Goal: Transaction & Acquisition: Purchase product/service

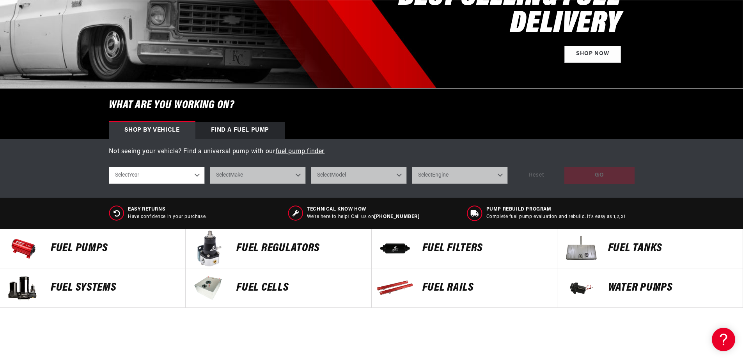
click at [169, 177] on select "Select Year 2023 2022 2021 2020 2019 2018 2017 2016 2015 2014 2013 2012 2011 20…" at bounding box center [157, 175] width 96 height 17
select select "1990"
click at [109, 167] on select "Select Year 2023 2022 2021 2020 2019 2018 2017 2016 2015 2014 2013 2012 2011 20…" at bounding box center [157, 175] width 96 height 17
select select "1990"
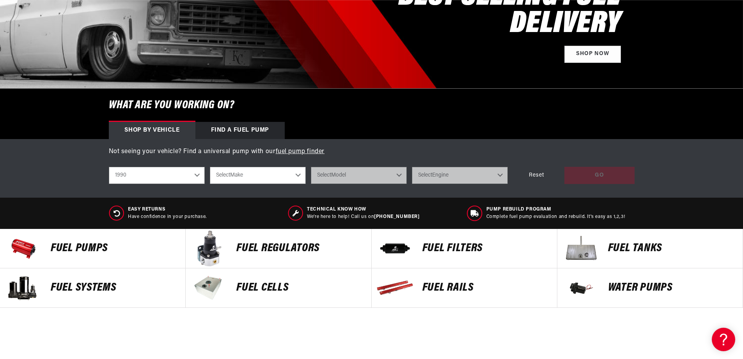
click at [259, 166] on div "shop by vehicle What are you working on? 2023 2022 2021 2020 2019 2018 2017 201…" at bounding box center [372, 175] width 526 height 29
click at [270, 179] on select "Select Make Chevrolet Eagle Ford GMC Honda Mazda Mitsubishi Nissan Pontiac Toyo…" at bounding box center [258, 175] width 96 height 17
select select "Chevrolet"
click at [210, 167] on select "Select Make Chevrolet Eagle Ford GMC Honda Mazda Mitsubishi Nissan Pontiac Toyo…" at bounding box center [258, 175] width 96 height 17
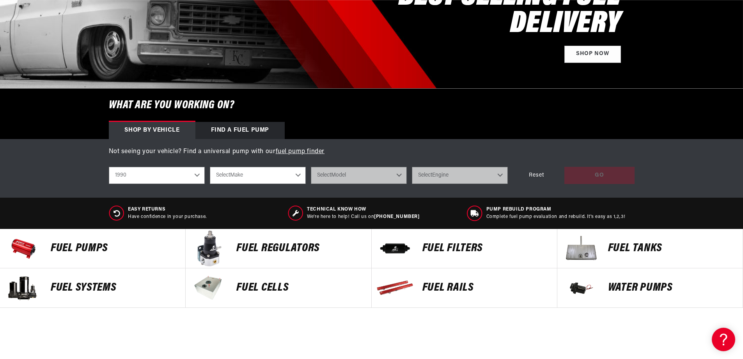
select select "Chevrolet"
click at [346, 178] on select "Select Model C1500 C2500 Camaro Corvette K1500 K2500 S10 S10 Blazer" at bounding box center [359, 175] width 96 height 17
select select "S10"
click at [311, 167] on select "Select Model C1500 C2500 Camaro Corvette K1500 K2500 S10 S10 Blazer" at bounding box center [359, 175] width 96 height 17
select select "S10"
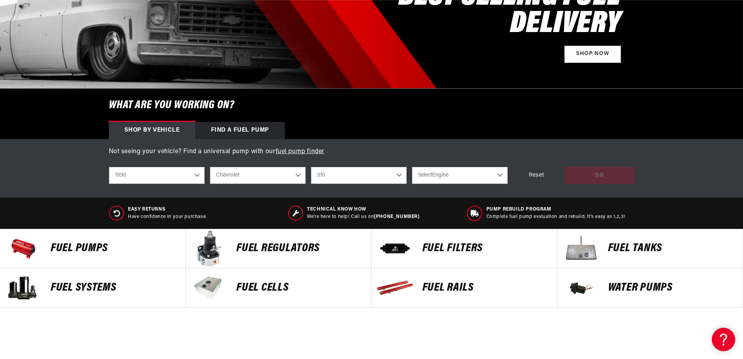
drag, startPoint x: 429, startPoint y: 194, endPoint x: 433, endPoint y: 192, distance: 4.6
click at [430, 194] on div "Not seeing your vehicle? Find a universal pump with our fuel pump finder shop b…" at bounding box center [371, 168] width 743 height 59
click at [449, 168] on select "Select Engine 2.5L 2.8L 4.3L" at bounding box center [460, 175] width 96 height 17
select select "4.3L"
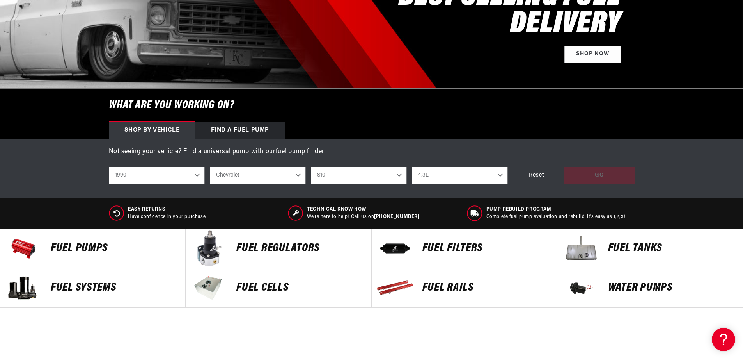
click at [412, 167] on select "Select Engine 2.5L 2.8L 4.3L" at bounding box center [460, 175] width 96 height 17
select select "4.3L"
click at [620, 172] on div "GO" at bounding box center [600, 176] width 70 height 18
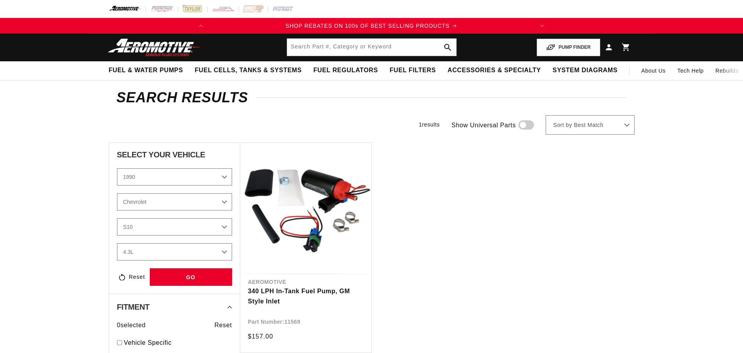
select select "1990"
select select "S10"
select select "4.3L"
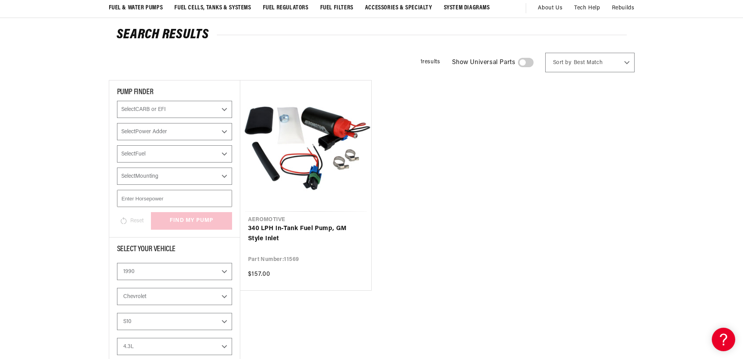
scroll to position [78, 0]
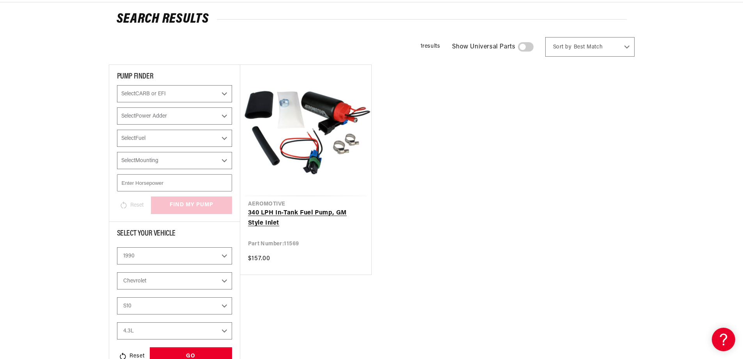
click at [323, 215] on link "340 LPH In-Tank Fuel Pump, GM Style Inlet" at bounding box center [305, 218] width 115 height 20
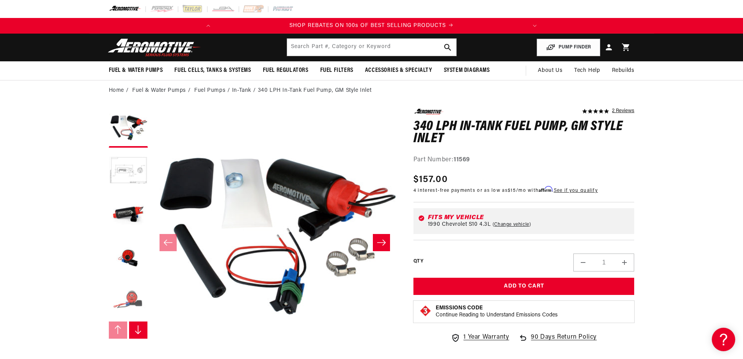
click at [137, 292] on button "Load image 5 in gallery view" at bounding box center [128, 299] width 39 height 39
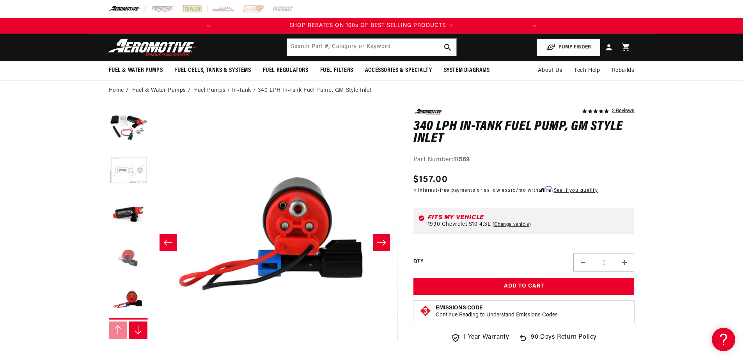
click at [121, 252] on button "Load image 4 in gallery view" at bounding box center [128, 256] width 39 height 39
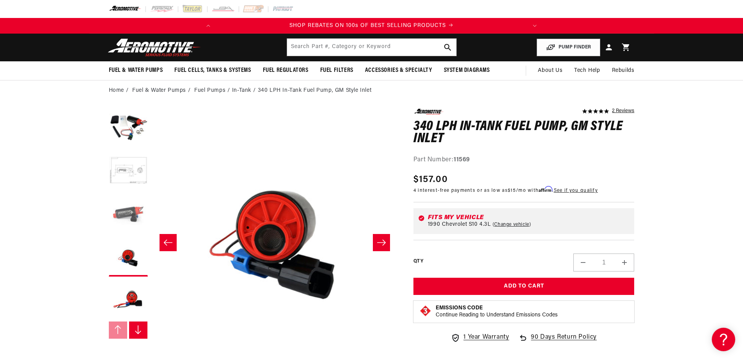
click at [128, 217] on button "Load image 3 in gallery view" at bounding box center [128, 213] width 39 height 39
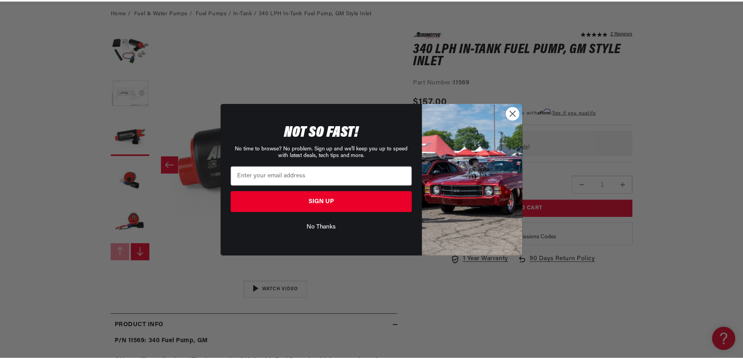
scroll to position [0, 309]
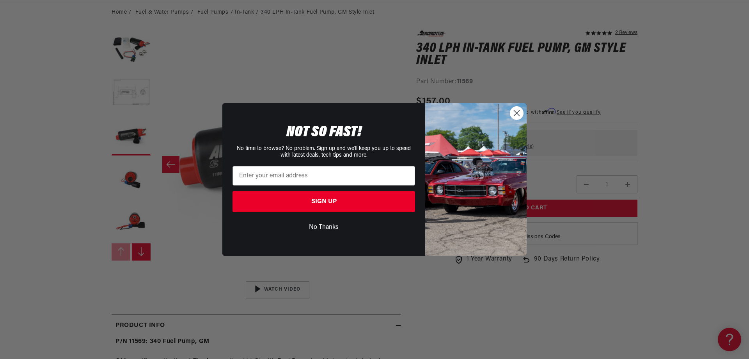
click at [512, 110] on circle "Close dialog" at bounding box center [516, 113] width 13 height 13
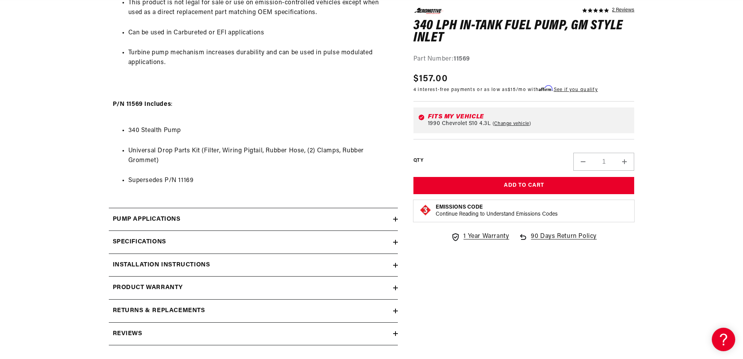
scroll to position [0, 0]
click at [280, 213] on summary "Pump Applications" at bounding box center [253, 219] width 289 height 23
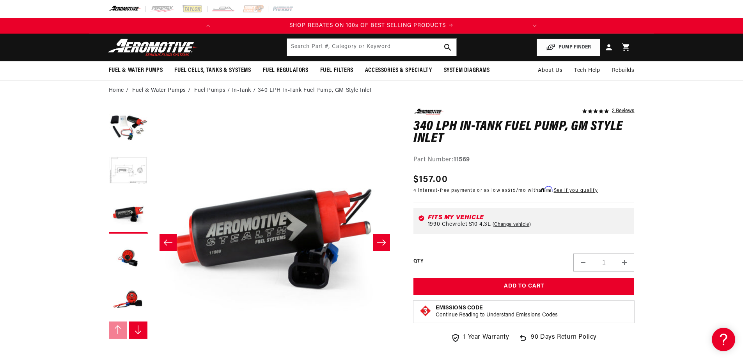
click at [385, 240] on icon "Slide right" at bounding box center [381, 242] width 9 height 8
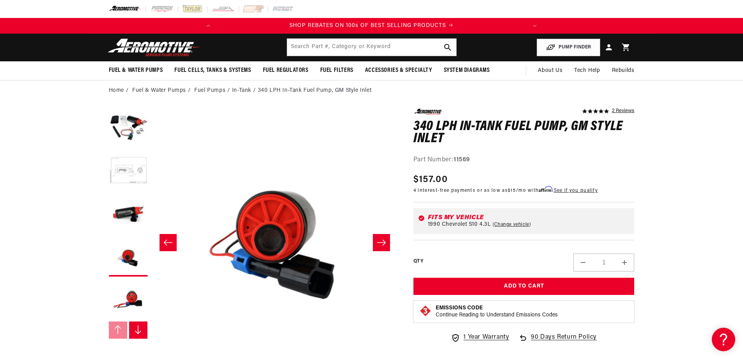
click at [168, 246] on button "Slide left" at bounding box center [168, 242] width 17 height 17
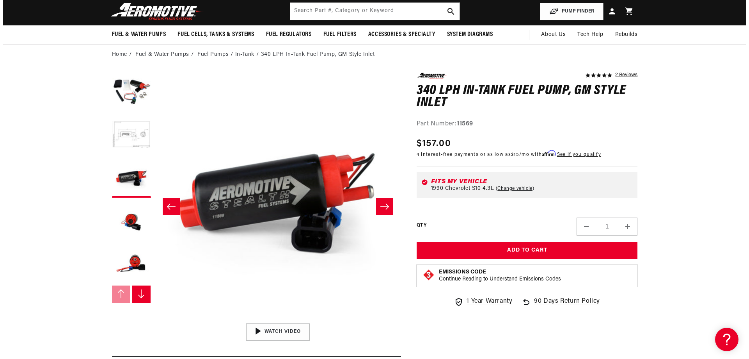
scroll to position [39, 0]
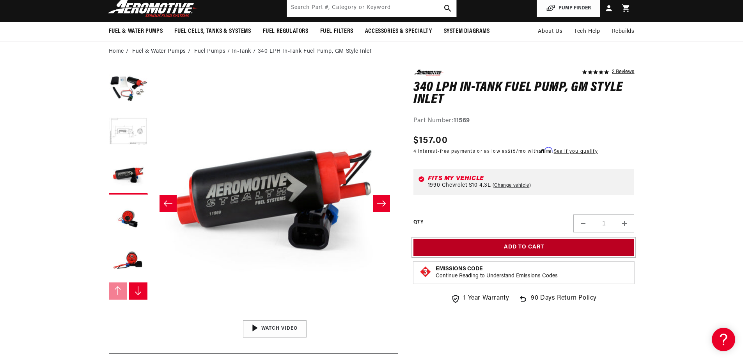
click at [542, 251] on button "Add to Cart" at bounding box center [524, 247] width 221 height 18
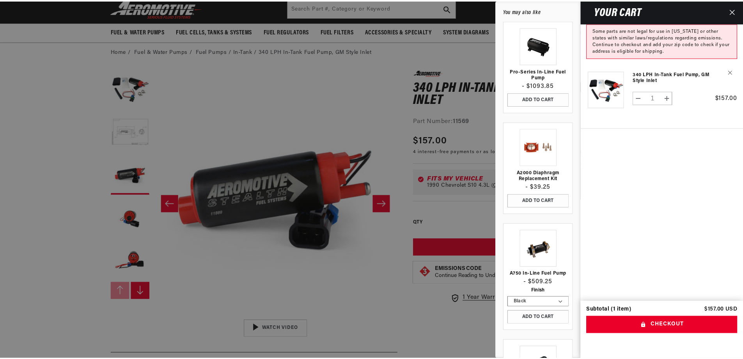
scroll to position [0, 0]
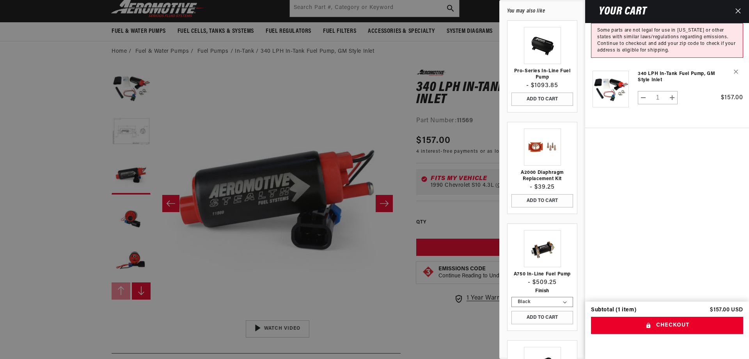
click at [739, 12] on icon "Close" at bounding box center [737, 10] width 5 height 5
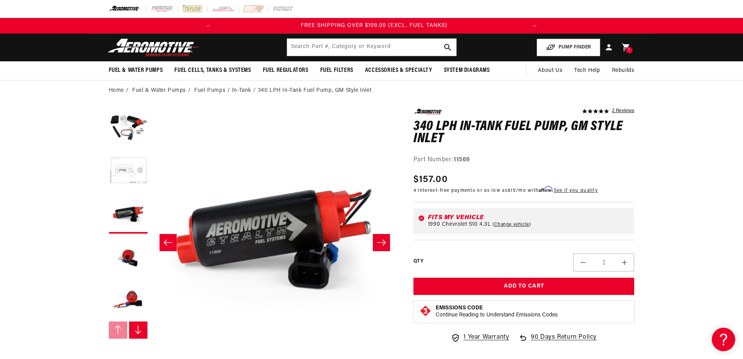
click at [176, 53] on img at bounding box center [155, 47] width 98 height 18
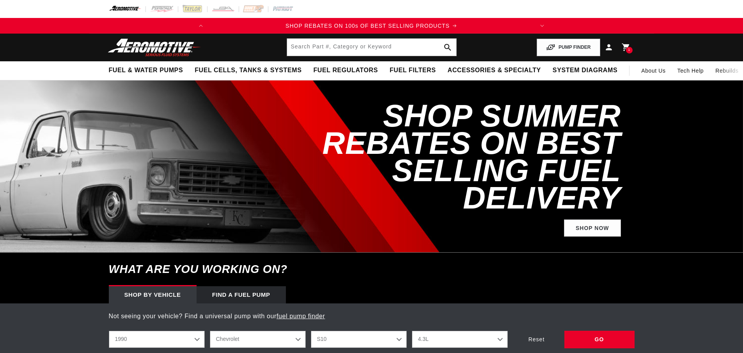
select select "1990"
select select "S10"
select select "4.3L"
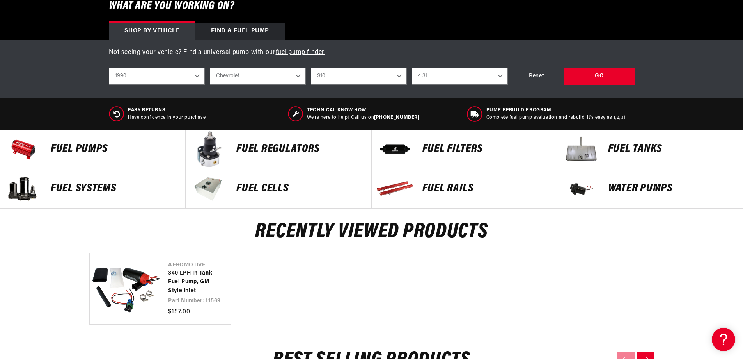
scroll to position [273, 0]
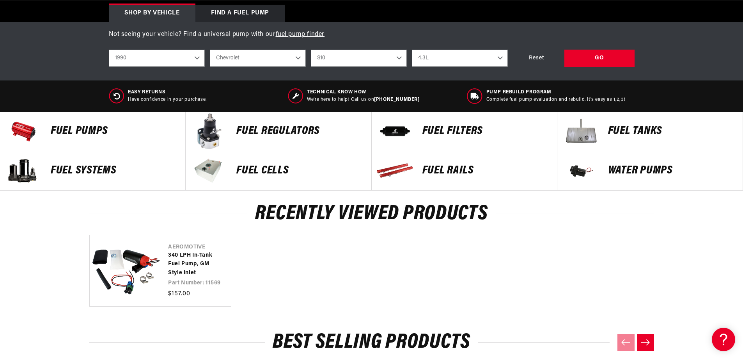
click at [282, 137] on div "FUEL REGULATORS" at bounding box center [300, 131] width 142 height 39
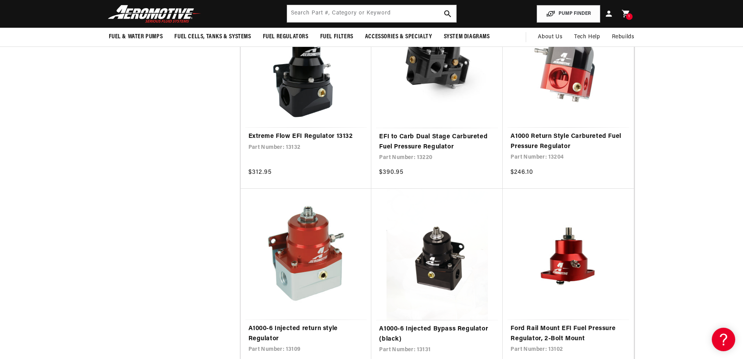
scroll to position [585, 0]
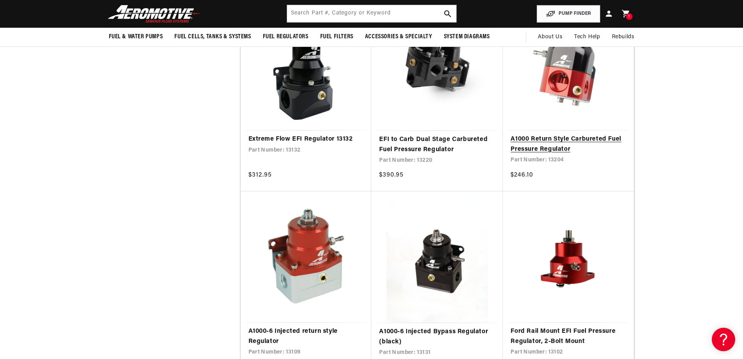
click at [588, 134] on link "A1000 Return Style Carbureted Fuel Pressure Regulator" at bounding box center [568, 144] width 115 height 20
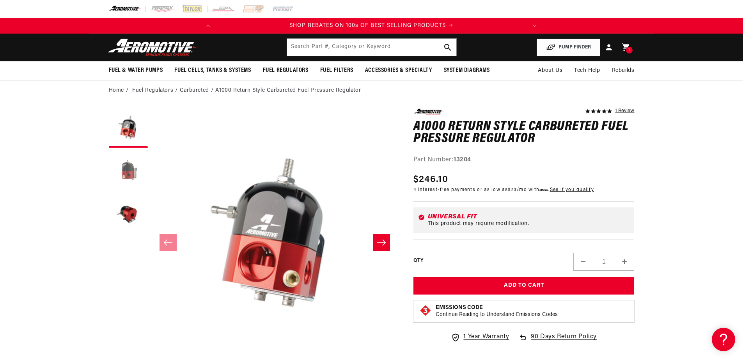
click at [125, 165] on button "Load image 2 in gallery view" at bounding box center [128, 170] width 39 height 39
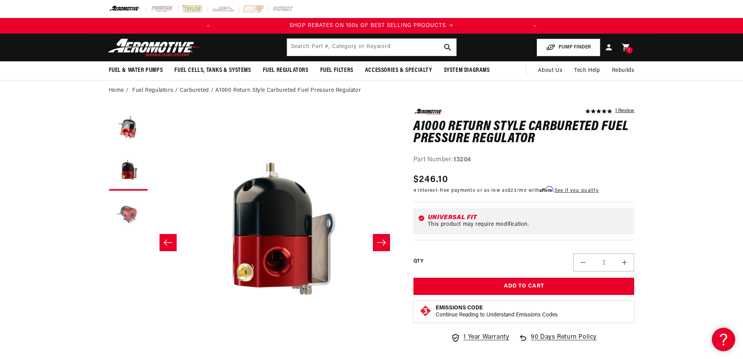
click at [127, 204] on button "Load image 3 in gallery view" at bounding box center [128, 213] width 39 height 39
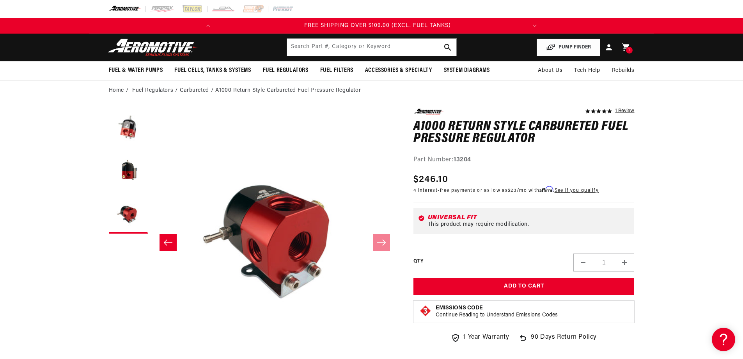
scroll to position [0, 309]
click at [151, 352] on button "Open media 3 in modal" at bounding box center [151, 355] width 0 height 0
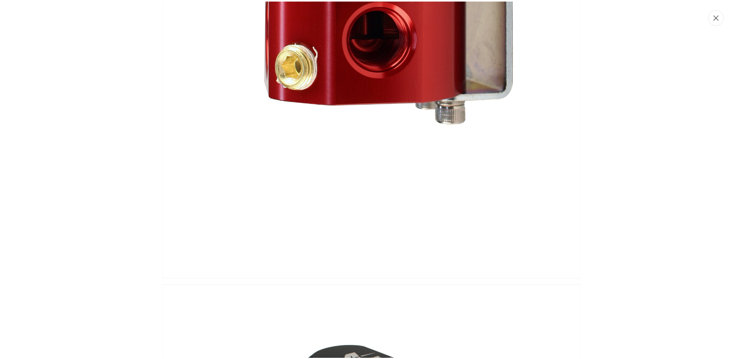
scroll to position [693, 0]
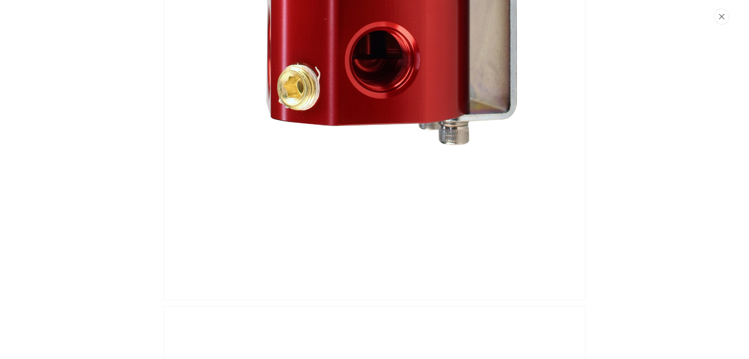
click at [722, 19] on icon "Close" at bounding box center [721, 17] width 5 height 6
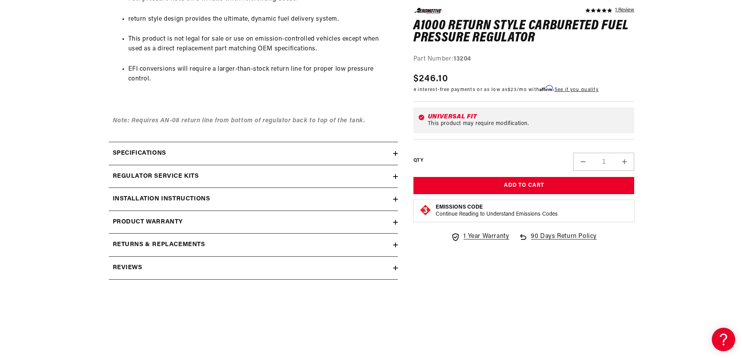
scroll to position [0, 0]
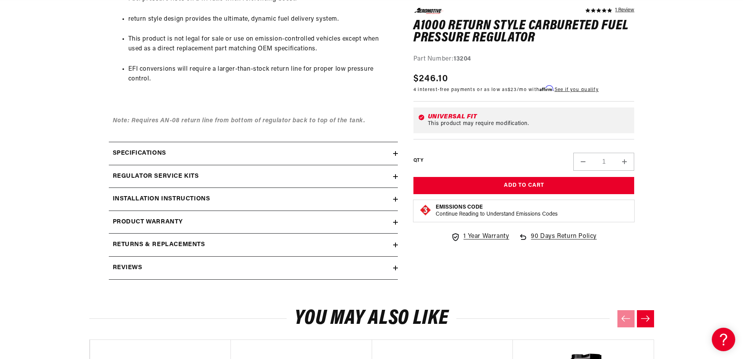
click at [242, 154] on div "Specifications" at bounding box center [251, 153] width 284 height 10
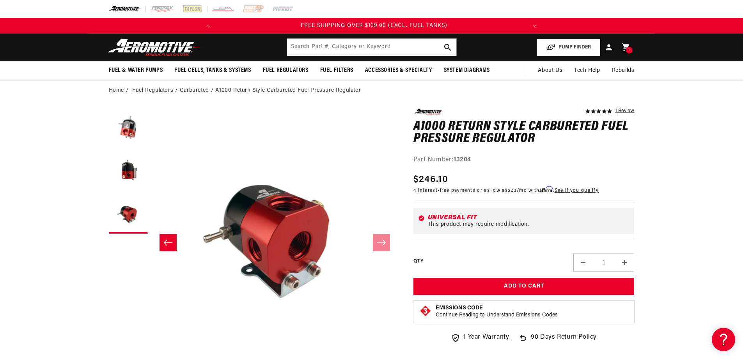
click at [164, 50] on img at bounding box center [155, 47] width 98 height 18
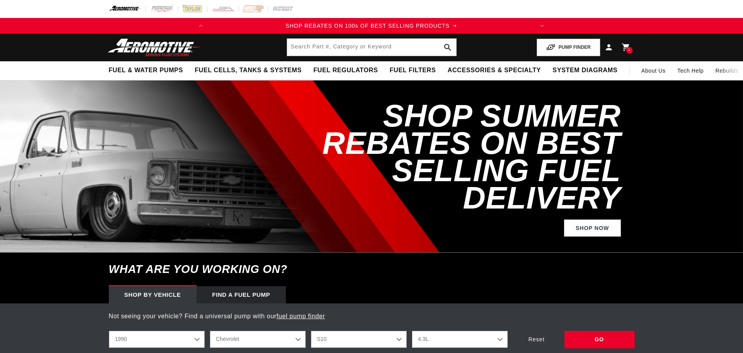
select select "1990"
select select "S10"
select select "4.3L"
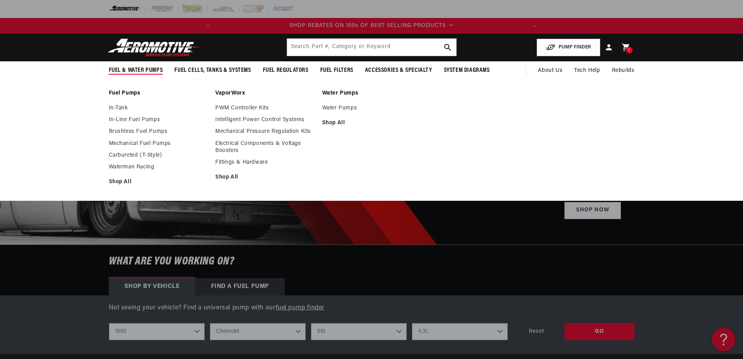
click at [158, 69] on span "Fuel & Water Pumps" at bounding box center [136, 70] width 54 height 8
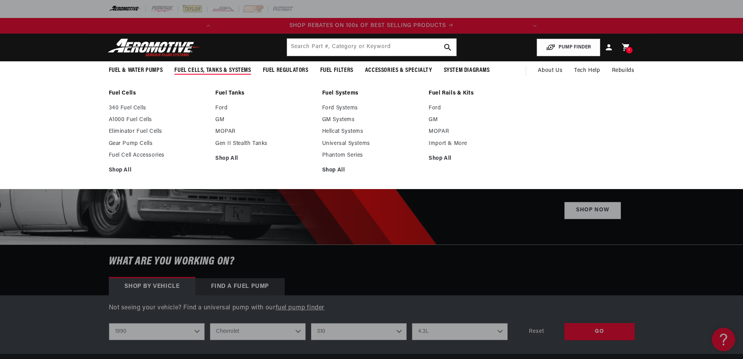
click at [123, 93] on link "Fuel Cells" at bounding box center [158, 93] width 99 height 7
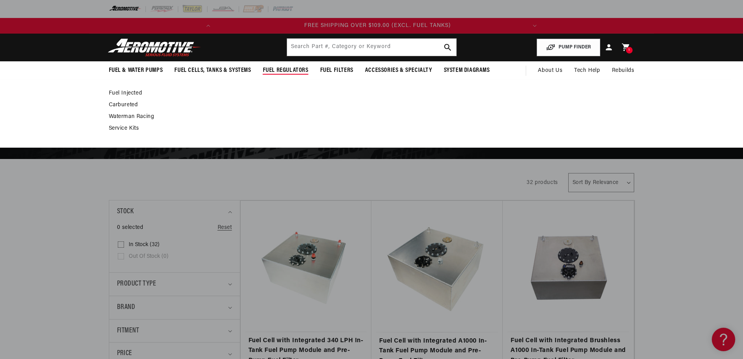
scroll to position [0, 309]
click at [126, 105] on link "Carbureted" at bounding box center [368, 104] width 518 height 7
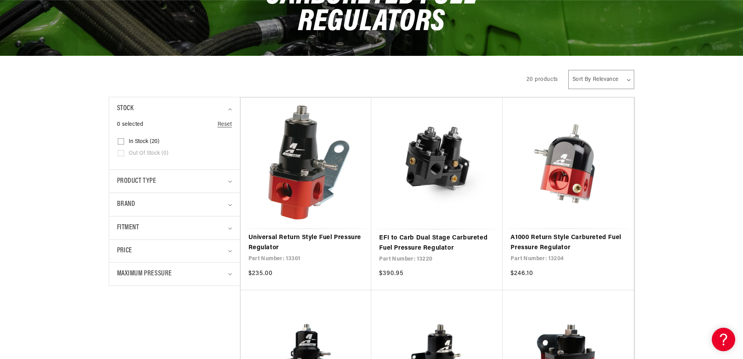
scroll to position [0, 309]
click at [313, 233] on link "Universal Return Style Fuel Pressure Regulator" at bounding box center [306, 243] width 115 height 20
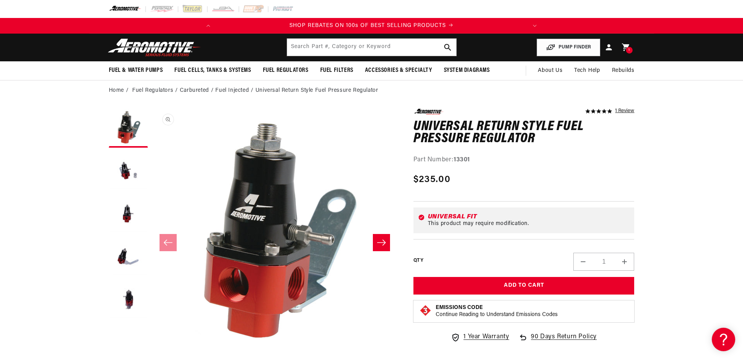
scroll to position [0, 0]
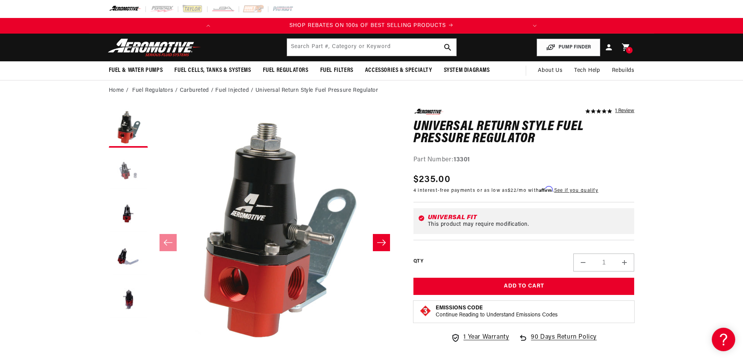
click at [141, 165] on button "Load image 2 in gallery view" at bounding box center [128, 170] width 39 height 39
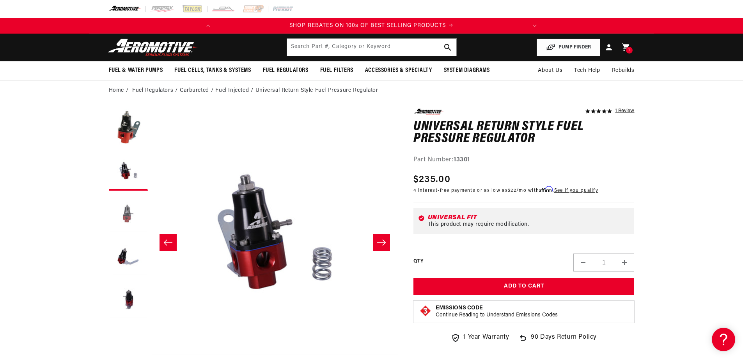
click at [128, 200] on button "Load image 3 in gallery view" at bounding box center [128, 213] width 39 height 39
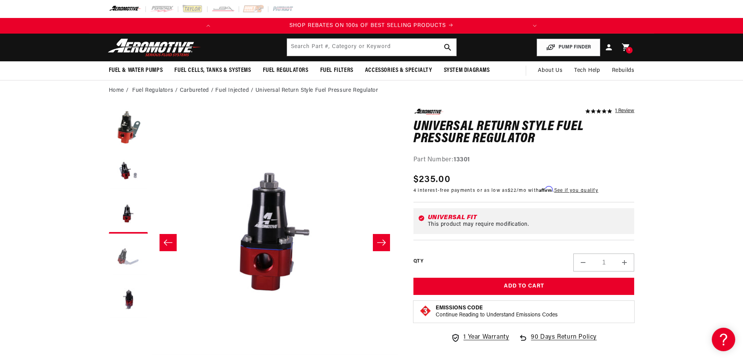
click at [130, 240] on button "Load image 4 in gallery view" at bounding box center [128, 256] width 39 height 39
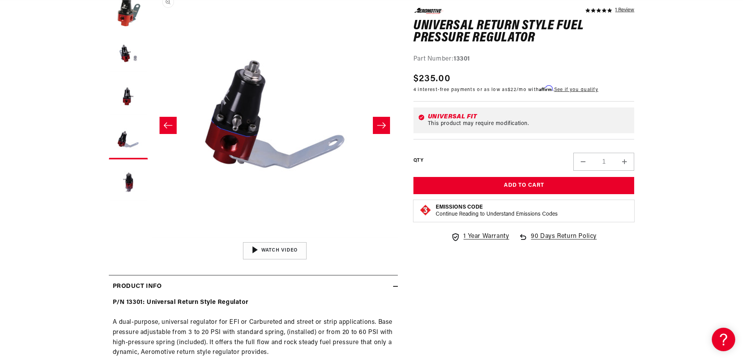
scroll to position [0, 739]
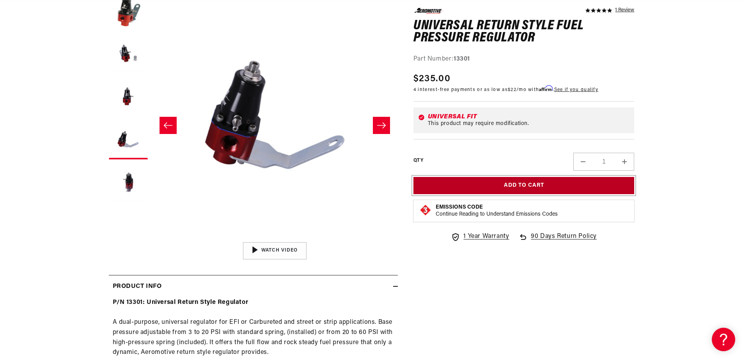
click at [500, 180] on button "Add to Cart" at bounding box center [524, 186] width 221 height 18
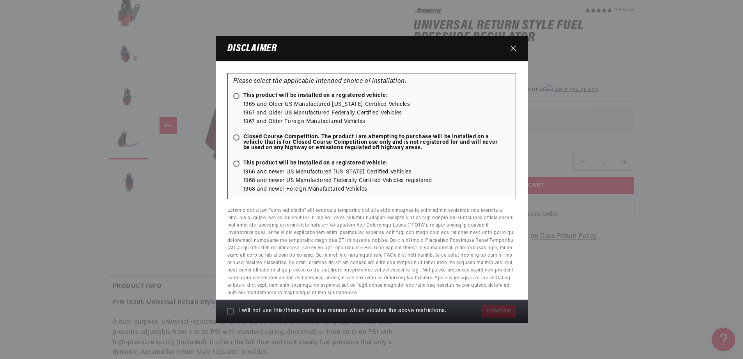
scroll to position [0, 309]
drag, startPoint x: 508, startPoint y: 44, endPoint x: 516, endPoint y: 45, distance: 7.5
click at [509, 45] on button "Close" at bounding box center [513, 48] width 13 height 14
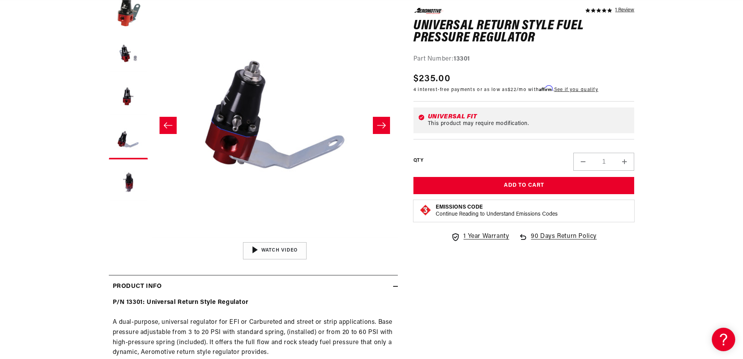
scroll to position [0, 0]
click at [567, 187] on button "Add to Cart" at bounding box center [524, 186] width 221 height 18
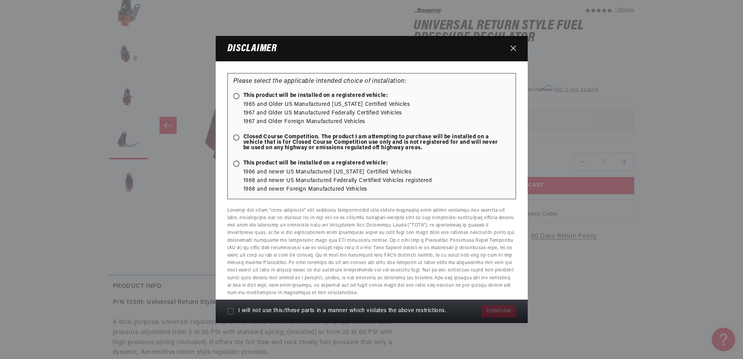
click at [237, 97] on ellipse at bounding box center [236, 96] width 4 height 4
click at [237, 97] on input "This product will be installed on a registered vehicle:" at bounding box center [237, 96] width 5 height 5
radio input "true"
click at [237, 141] on span "Closed Course Competition. The product I am attempting to purchase will be inst…" at bounding box center [367, 142] width 269 height 16
click at [237, 140] on input "Closed Course Competition. The product I am attempting to purchase will be inst…" at bounding box center [237, 137] width 5 height 5
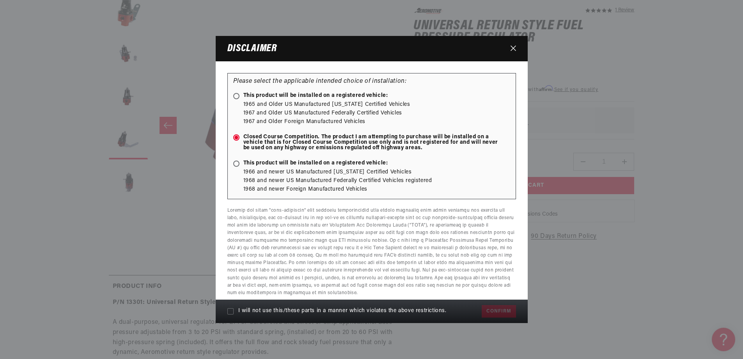
click at [231, 165] on div "Please select the applicable intended choice of installation: This product will…" at bounding box center [371, 136] width 289 height 126
radio input "false"
click at [233, 164] on span at bounding box center [236, 163] width 6 height 6
click at [235, 164] on input "This product will be installed on a registered vehicle:" at bounding box center [237, 164] width 5 height 5
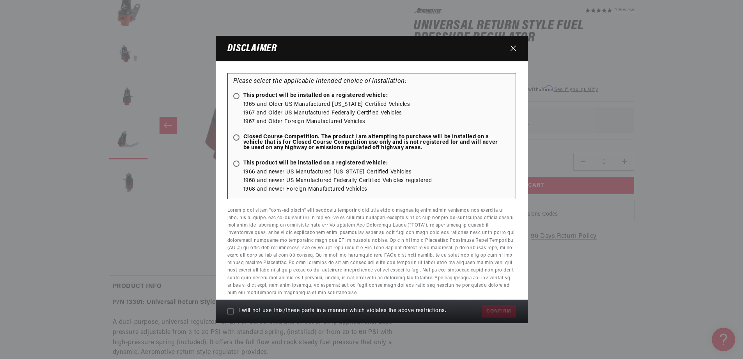
radio input "true"
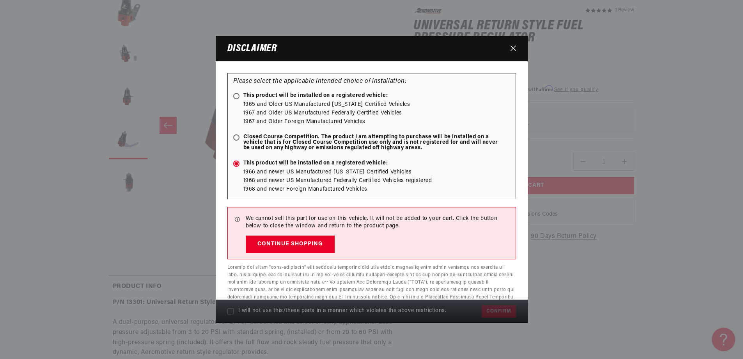
scroll to position [0, 0]
click at [236, 136] on ellipse at bounding box center [236, 137] width 4 height 4
click at [236, 136] on input "Closed Course Competition. The product I am attempting to purchase will be inst…" at bounding box center [237, 137] width 5 height 5
radio input "true"
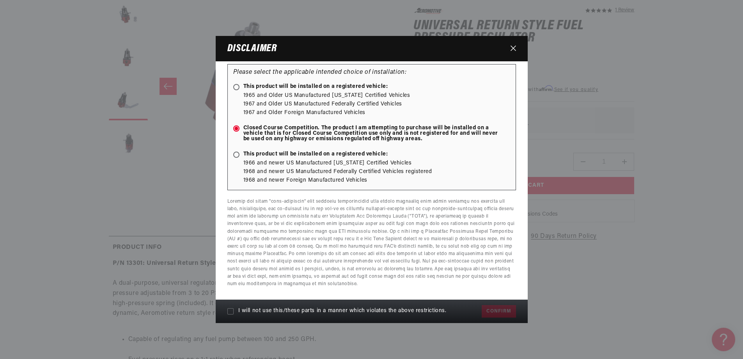
scroll to position [0, 309]
click at [237, 85] on icon at bounding box center [236, 87] width 4 height 4
click at [237, 85] on input "This product will be installed on a registered vehicle:" at bounding box center [237, 87] width 5 height 5
radio input "true"
click at [508, 312] on div "I will not use this/these parts in a manner which violates the above restrictio…" at bounding box center [372, 310] width 312 height 23
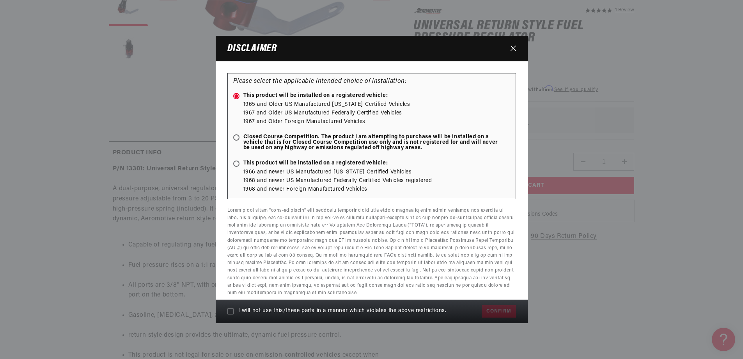
scroll to position [195, 0]
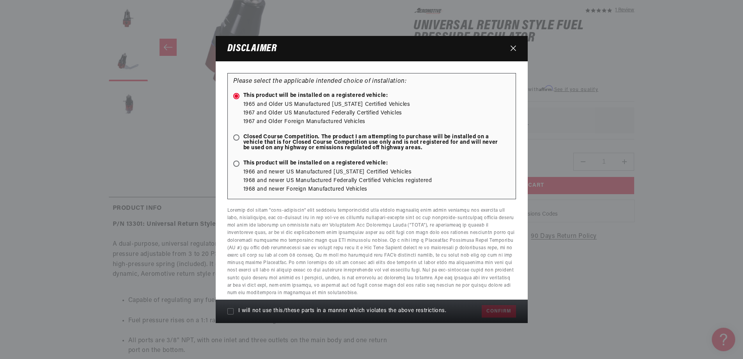
click at [238, 144] on span "Closed Course Competition. The product I am attempting to purchase will be inst…" at bounding box center [367, 142] width 269 height 16
click at [238, 140] on input "Closed Course Competition. The product I am attempting to purchase will be inst…" at bounding box center [237, 137] width 5 height 5
radio input "true"
click at [234, 165] on icon at bounding box center [236, 164] width 4 height 4
click at [235, 165] on input "This product will be installed on a registered vehicle:" at bounding box center [237, 164] width 5 height 5
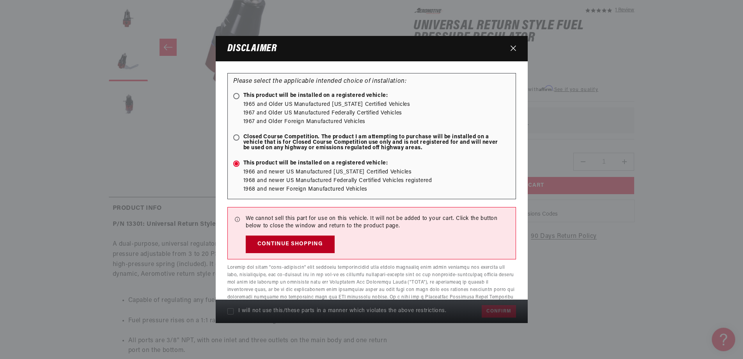
scroll to position [0, 0]
click at [280, 243] on button "Continue Shopping" at bounding box center [290, 244] width 89 height 18
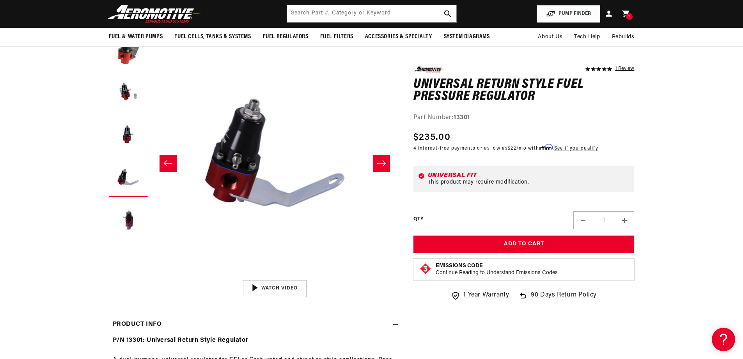
scroll to position [78, 0]
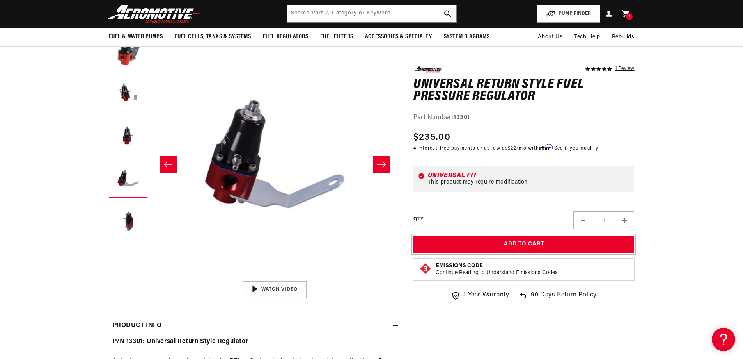
click at [539, 238] on button "Add to Cart" at bounding box center [524, 244] width 221 height 18
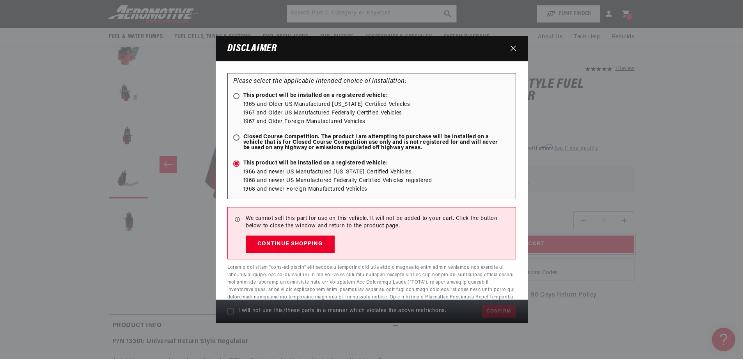
scroll to position [0, 309]
click at [233, 139] on div "Please select the applicable intended choice of installation: This product will…" at bounding box center [371, 136] width 289 height 126
radio input "false"
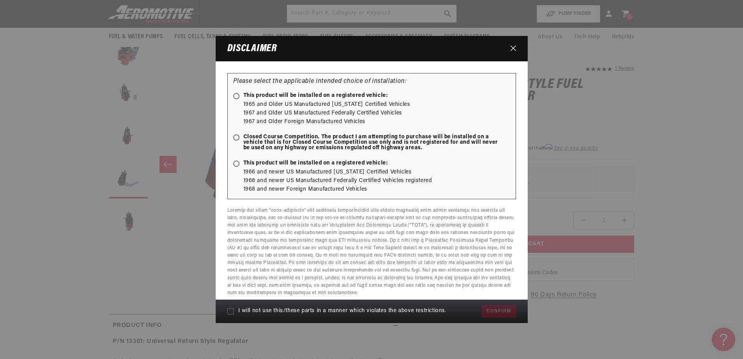
scroll to position [0, 0]
click at [236, 141] on span "Closed Course Competition. The product I am attempting to purchase will be inst…" at bounding box center [367, 142] width 269 height 16
click at [236, 140] on input "Closed Course Competition. The product I am attempting to purchase will be inst…" at bounding box center [237, 137] width 5 height 5
click at [236, 141] on span "Closed Course Competition. The product I am attempting to purchase will be inst…" at bounding box center [367, 142] width 269 height 16
click at [236, 140] on input "Closed Course Competition. The product I am attempting to purchase will be inst…" at bounding box center [237, 137] width 5 height 5
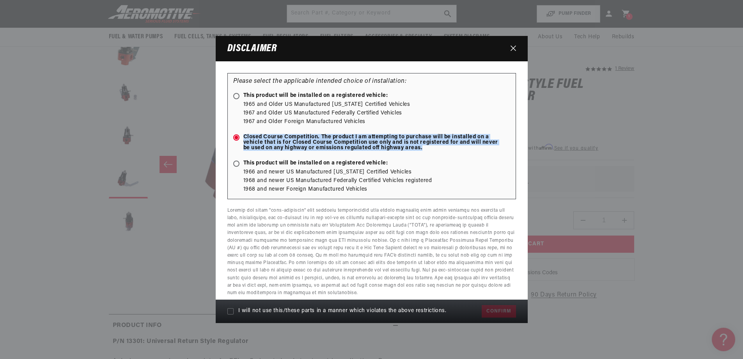
click at [236, 140] on span "Closed Course Competition. The product I am attempting to purchase will be inst…" at bounding box center [367, 142] width 269 height 16
click at [236, 140] on input "Closed Course Competition. The product I am attempting to purchase will be inst…" at bounding box center [237, 137] width 5 height 5
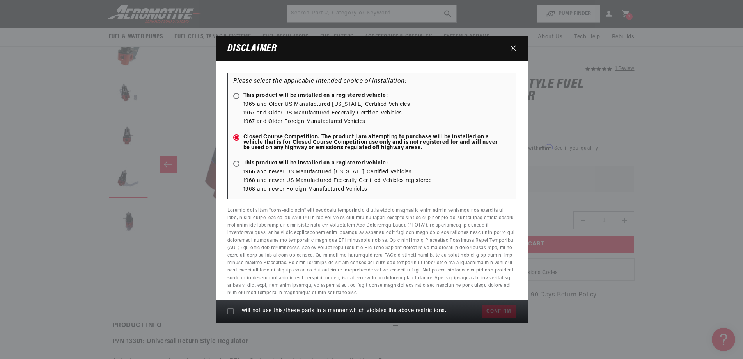
drag, startPoint x: 355, startPoint y: 154, endPoint x: 382, endPoint y: 158, distance: 27.2
click at [355, 154] on div "Please select the applicable intended choice of installation: This product will…" at bounding box center [371, 136] width 289 height 126
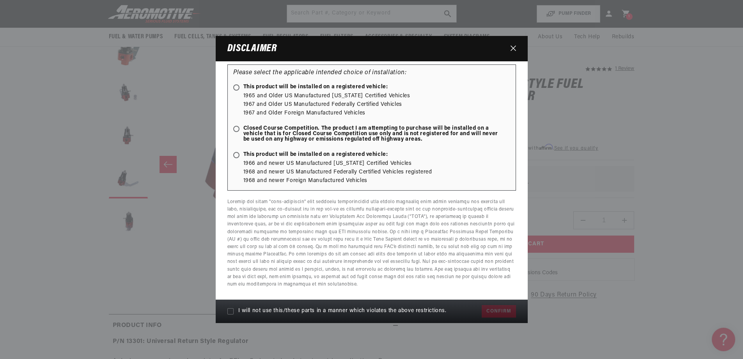
scroll to position [9, 0]
drag, startPoint x: 437, startPoint y: 171, endPoint x: 409, endPoint y: 167, distance: 28.7
drag, startPoint x: 409, startPoint y: 167, endPoint x: 234, endPoint y: 129, distance: 179.0
click at [234, 129] on label "Closed Course Competition. The product I am attempting to purchase will be inst…" at bounding box center [371, 134] width 277 height 18
click at [235, 129] on input "Closed Course Competition. The product I am attempting to purchase will be inst…" at bounding box center [237, 128] width 5 height 5
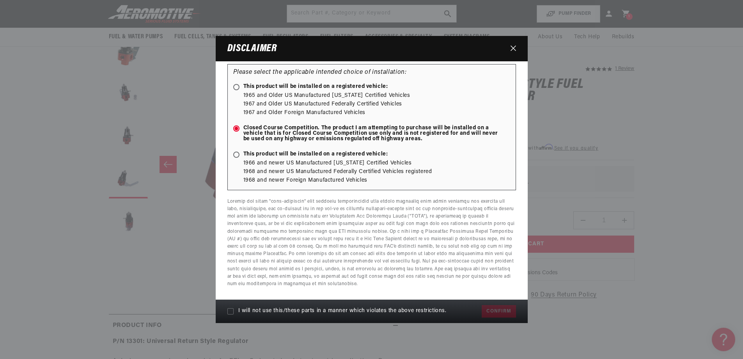
click at [236, 131] on span "Closed Course Competition. The product I am attempting to purchase will be inst…" at bounding box center [367, 133] width 269 height 16
click at [236, 131] on input "Closed Course Competition. The product I am attempting to purchase will be inst…" at bounding box center [237, 128] width 5 height 5
click at [255, 174] on ul "1966 and newer US Manufactured California Certified Vehicles 1968 and newer US …" at bounding box center [371, 172] width 277 height 26
radio input "false"
click at [261, 169] on li "1968 and newer US Manufactured Federally Certified Vehicles registered" at bounding box center [376, 171] width 267 height 9
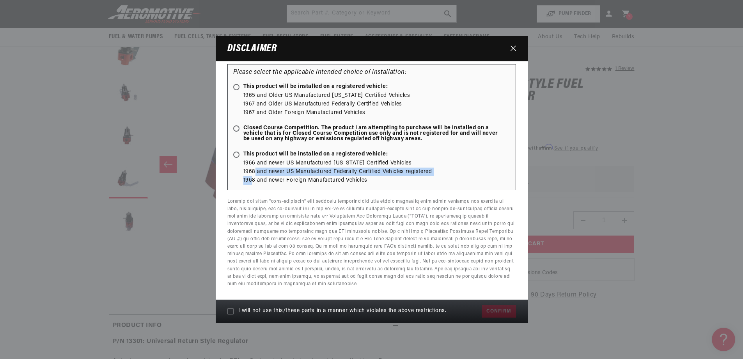
scroll to position [0, 309]
click at [542, 172] on modal-dialog "Disclaimer Please select the applicable intended choice of installation: This p…" at bounding box center [371, 179] width 743 height 359
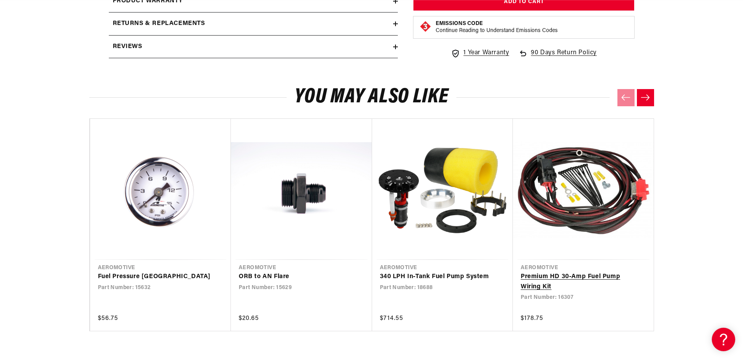
click at [589, 272] on link "Premium HD 30-Amp Fuel Pump Wiring Kit" at bounding box center [580, 282] width 118 height 20
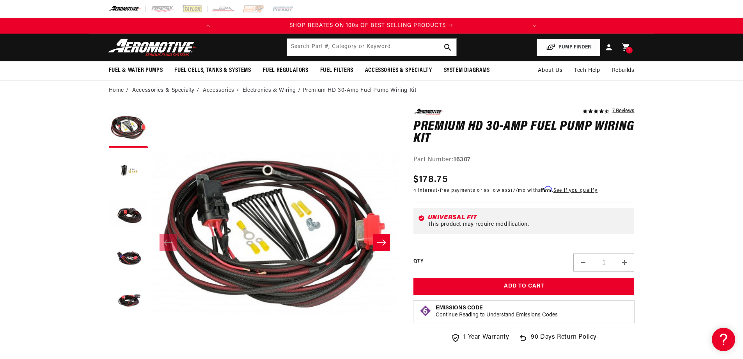
click at [386, 243] on icon "Slide right" at bounding box center [381, 242] width 9 height 8
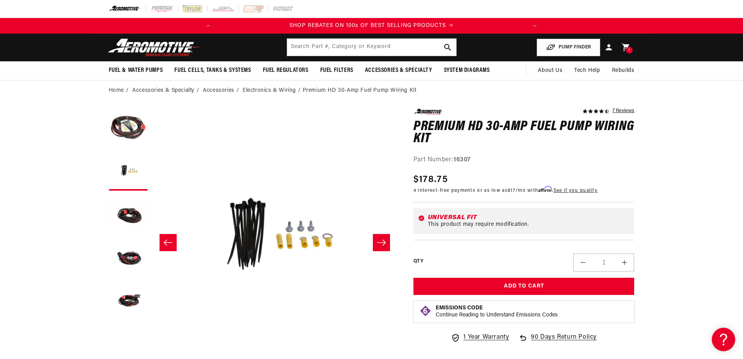
click at [377, 242] on icon "Slide right" at bounding box center [381, 242] width 9 height 6
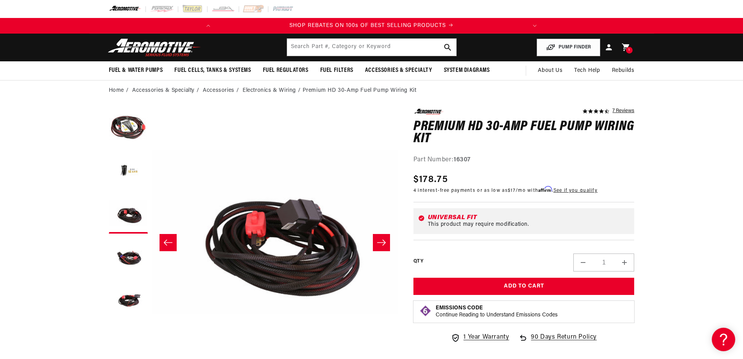
click at [376, 242] on button "Slide right" at bounding box center [381, 242] width 17 height 17
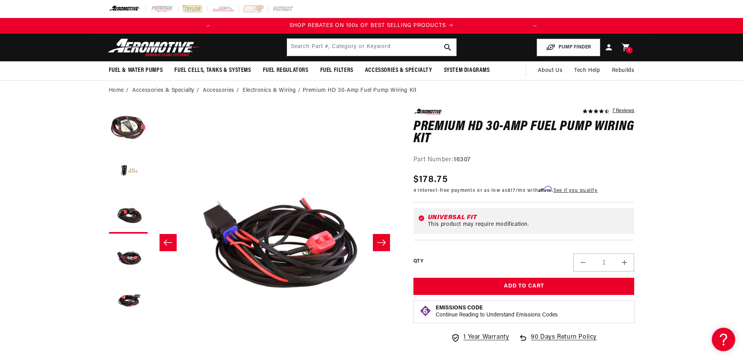
scroll to position [0, 739]
click at [376, 242] on button "Slide right" at bounding box center [381, 242] width 17 height 17
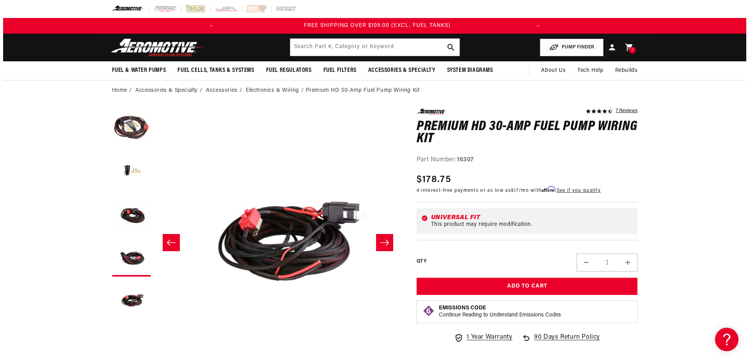
scroll to position [0, 986]
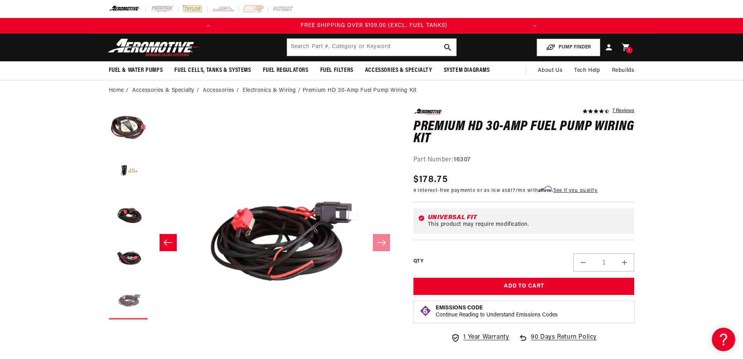
click at [132, 299] on button "Load image 5 in gallery view" at bounding box center [128, 299] width 39 height 39
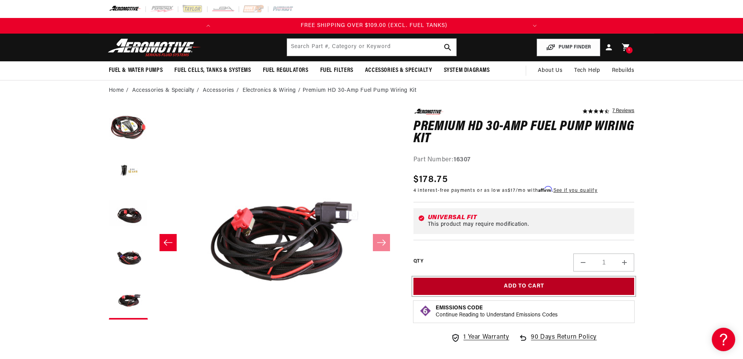
click at [503, 282] on button "Add to Cart" at bounding box center [524, 286] width 221 height 18
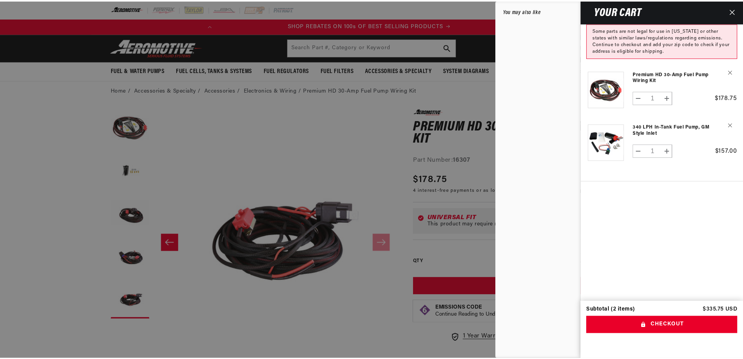
scroll to position [0, 0]
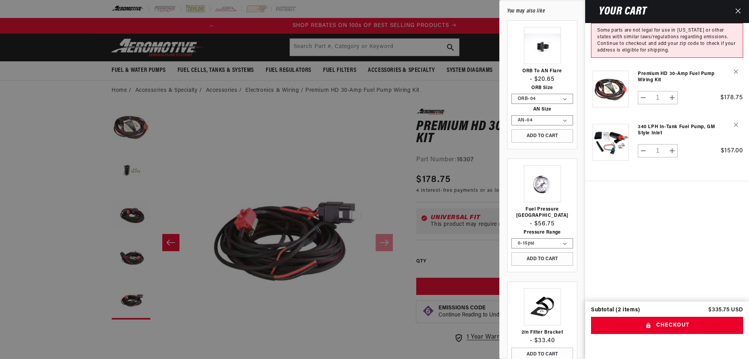
click at [737, 11] on icon "Close" at bounding box center [737, 10] width 5 height 5
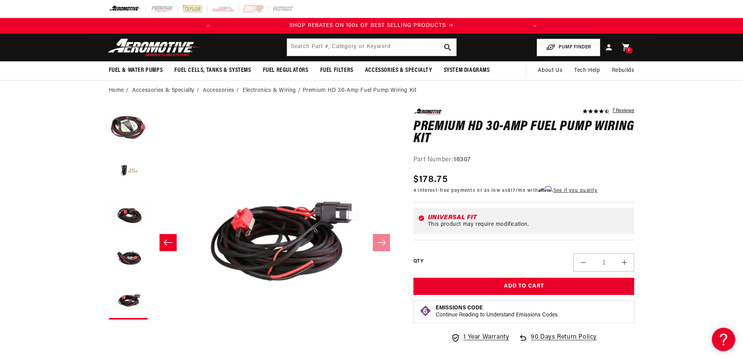
click at [165, 47] on img at bounding box center [155, 47] width 98 height 18
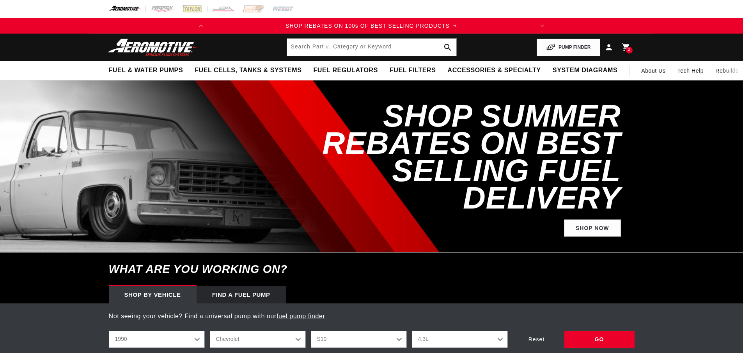
select select "1990"
select select "S10"
select select "4.3L"
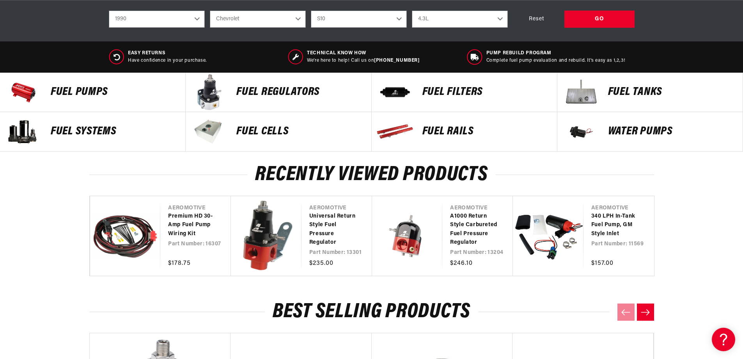
scroll to position [0, 309]
click at [436, 93] on p "FUEL FILTERS" at bounding box center [486, 92] width 127 height 12
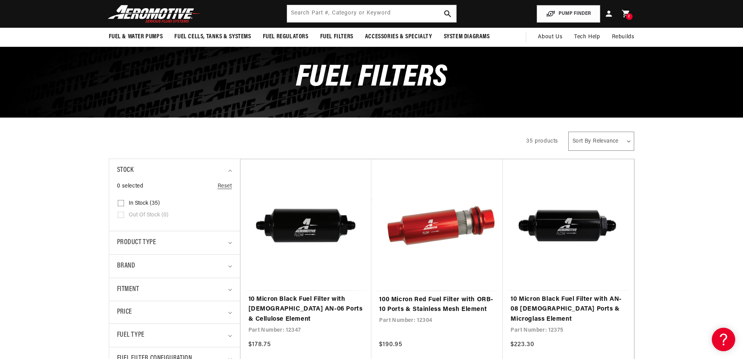
scroll to position [39, 0]
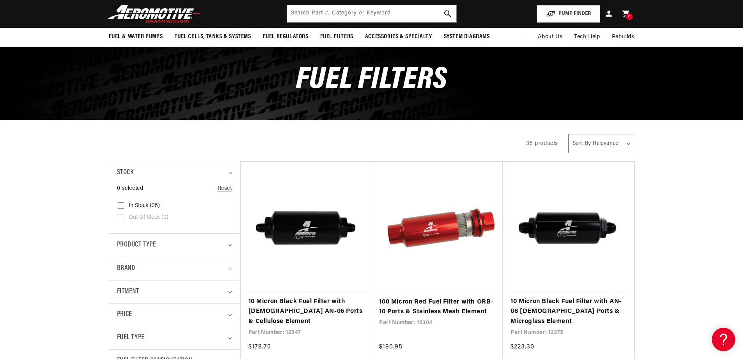
click at [154, 12] on img at bounding box center [155, 14] width 98 height 18
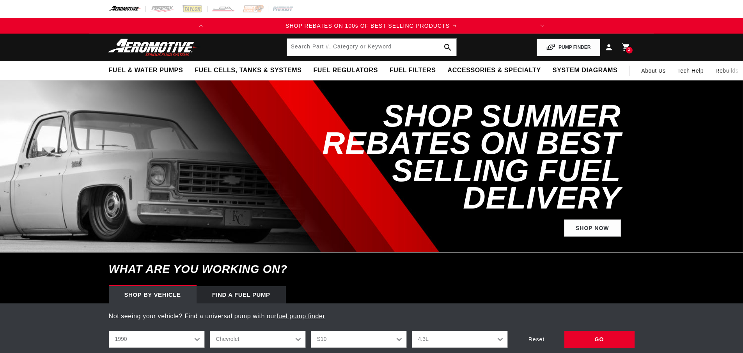
select select "1990"
select select "S10"
select select "4.3L"
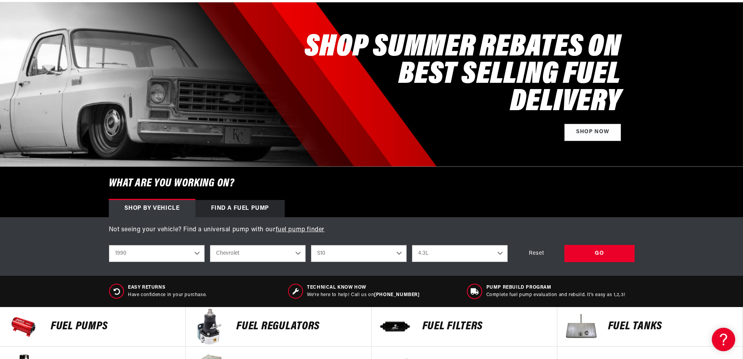
click at [269, 206] on div "Find a Fuel Pump" at bounding box center [240, 208] width 90 height 17
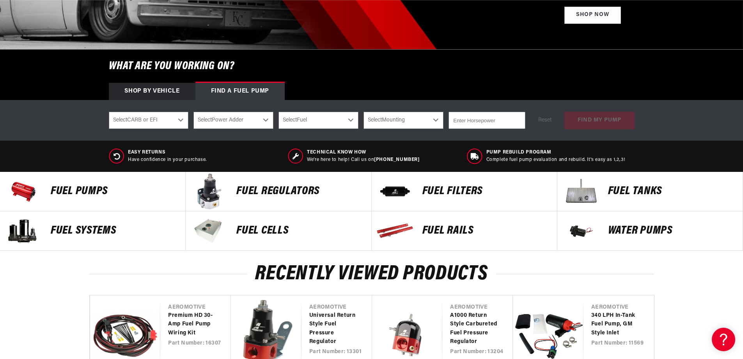
scroll to position [0, 309]
click at [168, 122] on select "Select CARB or EFI Carbureted Fuel Injected" at bounding box center [149, 120] width 80 height 17
select select "Carbureted"
click at [109, 112] on select "Select CARB or EFI Carbureted Fuel Injected" at bounding box center [149, 120] width 80 height 17
select select "Carbureted"
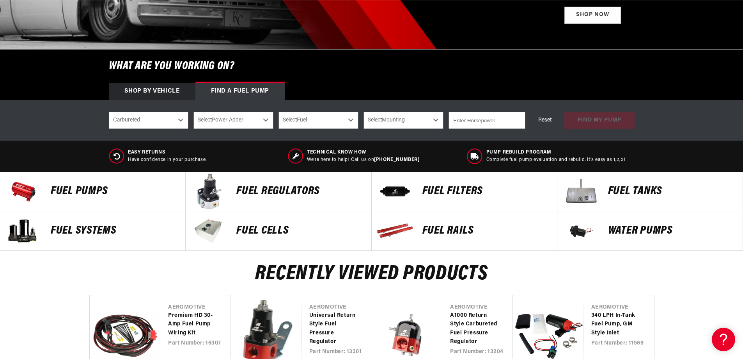
click at [245, 123] on select "Select Power Adder No - Naturally Aspirated Yes - Forced Induction" at bounding box center [234, 120] width 80 height 17
select select "No-Naturally-Aspirated"
click at [194, 112] on select "Select Power Adder No - Naturally Aspirated Yes - Forced Induction" at bounding box center [234, 120] width 80 height 17
select select "No-Naturally-Aspirated"
click at [332, 121] on select "Select Fuel E85 Gas" at bounding box center [319, 120] width 80 height 17
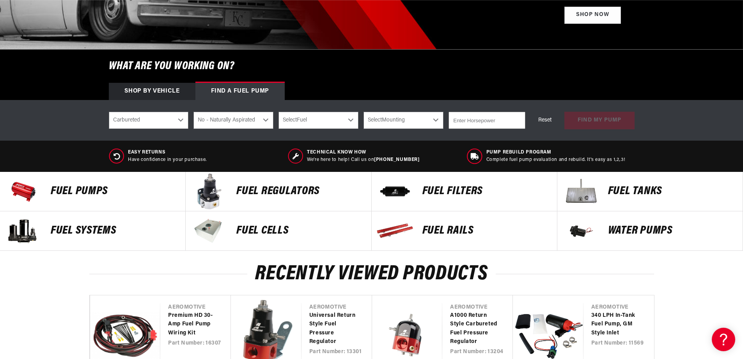
scroll to position [0, 0]
select select "Gas"
click at [279, 112] on select "Select Fuel E85 Gas" at bounding box center [319, 120] width 80 height 17
select select "Gas"
click at [410, 113] on select "Select Mounting External In-Tank" at bounding box center [404, 120] width 80 height 17
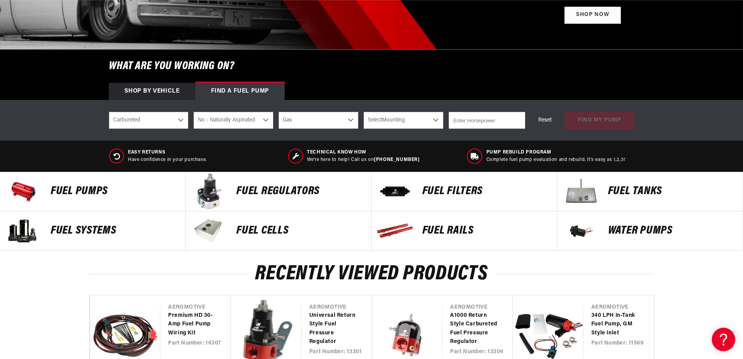
select select "In-Tank"
click at [364, 112] on select "Select Mounting External In-Tank" at bounding box center [404, 120] width 80 height 17
select select "In-Tank"
click at [518, 117] on input "1" at bounding box center [487, 120] width 76 height 17
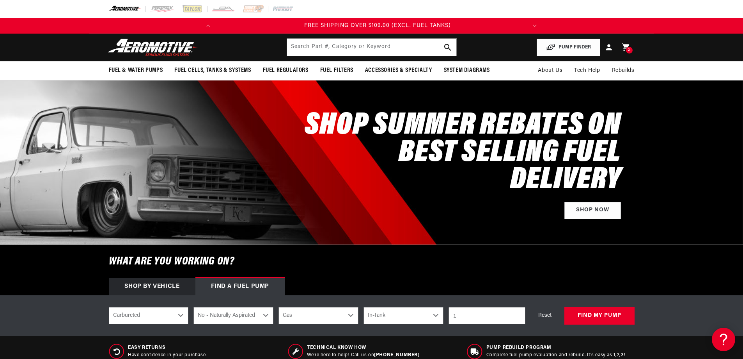
scroll to position [0, 309]
drag, startPoint x: 480, startPoint y: 316, endPoint x: 476, endPoint y: 316, distance: 4.3
click at [476, 316] on input "1" at bounding box center [487, 315] width 76 height 17
click at [449, 316] on input "1" at bounding box center [487, 315] width 76 height 17
type input "0"
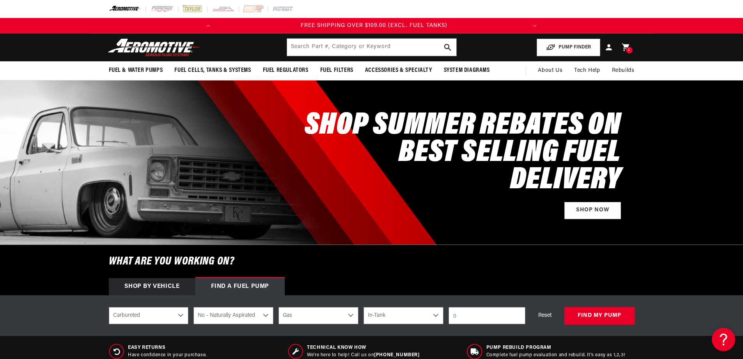
click at [517, 317] on input "0" at bounding box center [487, 315] width 76 height 17
click at [591, 312] on button "find my pump" at bounding box center [600, 316] width 70 height 18
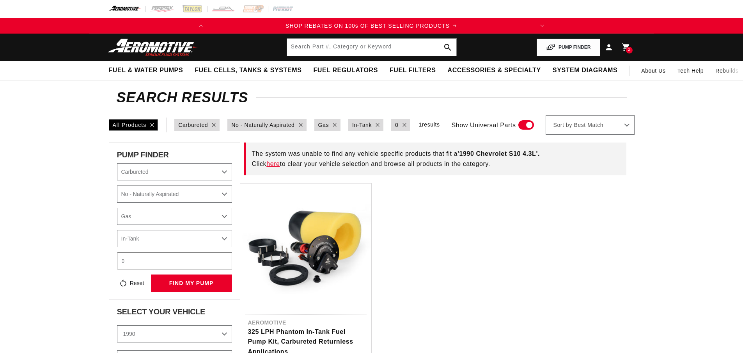
select select "Carbureted"
select select "No-Naturally-Aspirated"
select select "Gas"
select select "In-Tank"
select select "1990"
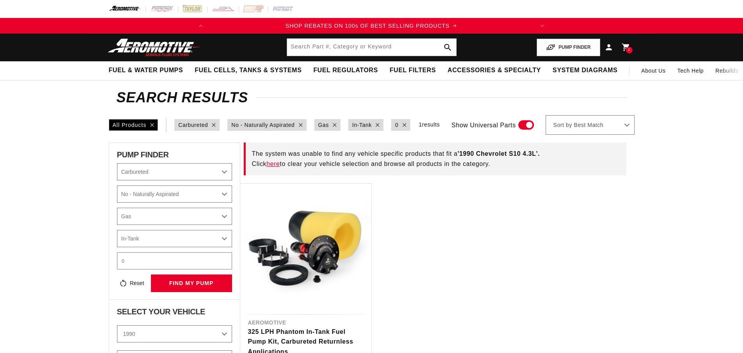
select select "S10"
select select "4.3L"
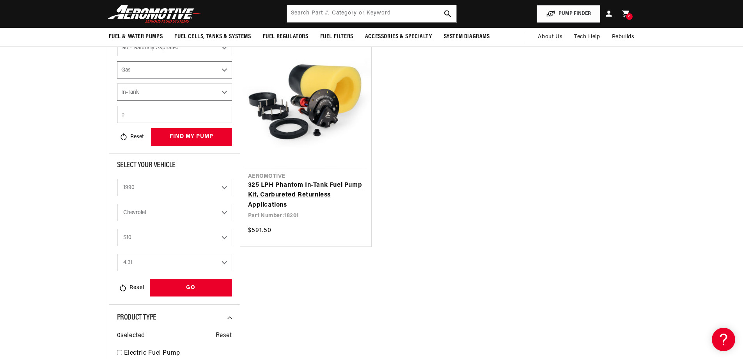
scroll to position [156, 0]
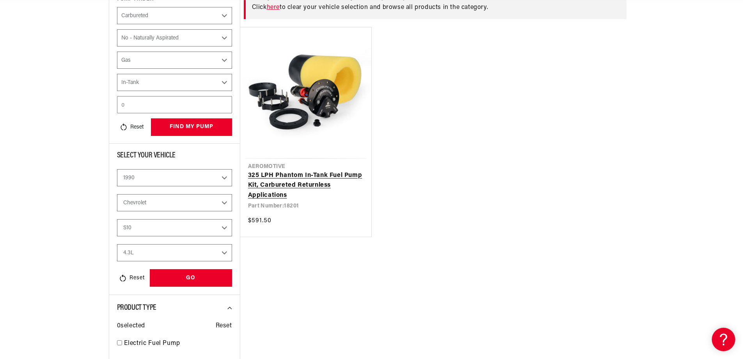
click at [320, 185] on link "325 LPH Phantom In-Tank Fuel Pump Kit, Carbureted Returnless Applications" at bounding box center [305, 185] width 115 height 30
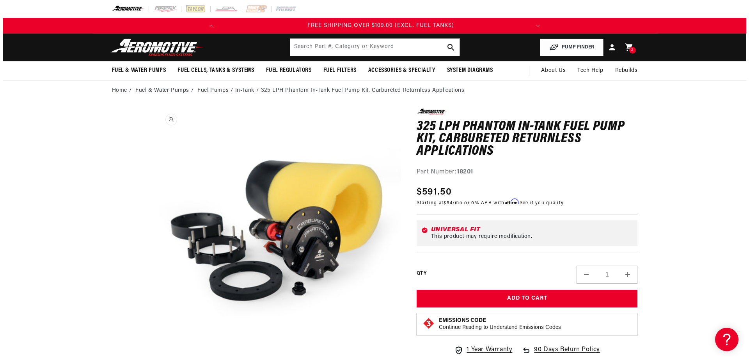
scroll to position [0, 309]
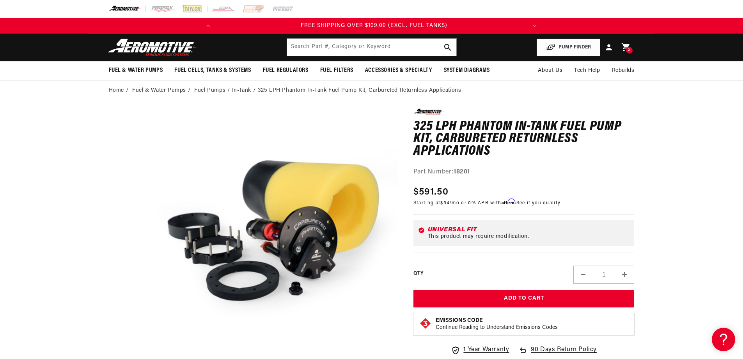
click at [622, 41] on link "Cart 2 2 items" at bounding box center [626, 47] width 17 height 18
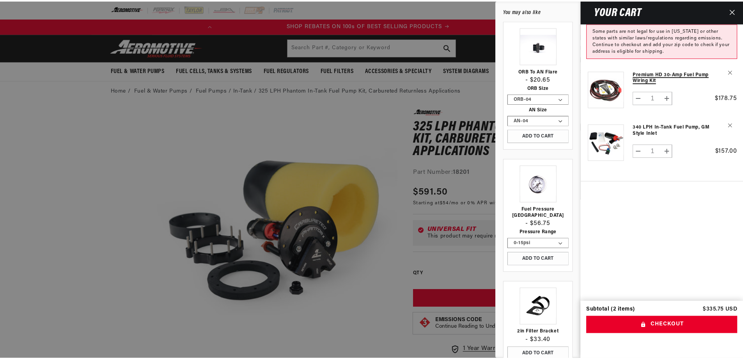
scroll to position [0, 0]
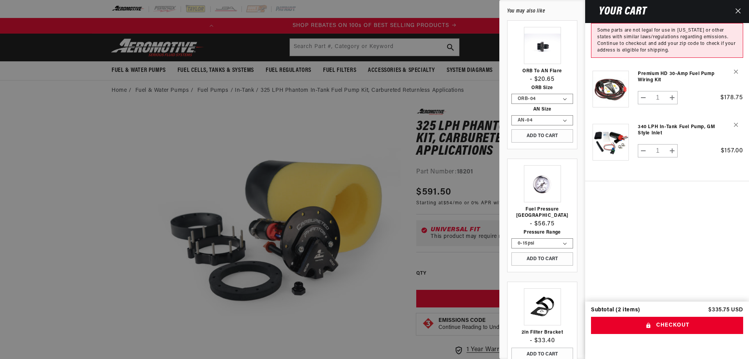
drag, startPoint x: 327, startPoint y: 155, endPoint x: 382, endPoint y: 166, distance: 55.6
click at [382, 166] on div at bounding box center [374, 179] width 749 height 359
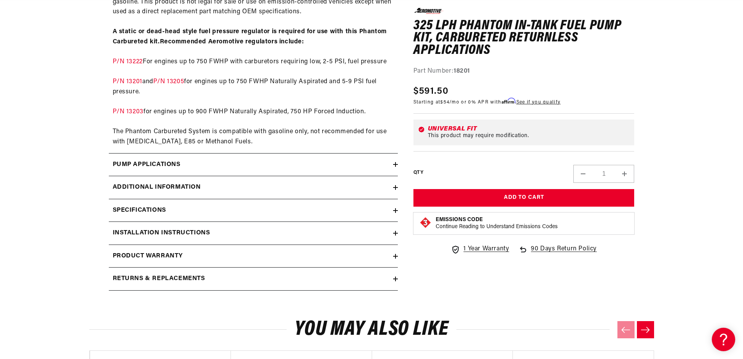
scroll to position [0, 309]
